Goal: Information Seeking & Learning: Learn about a topic

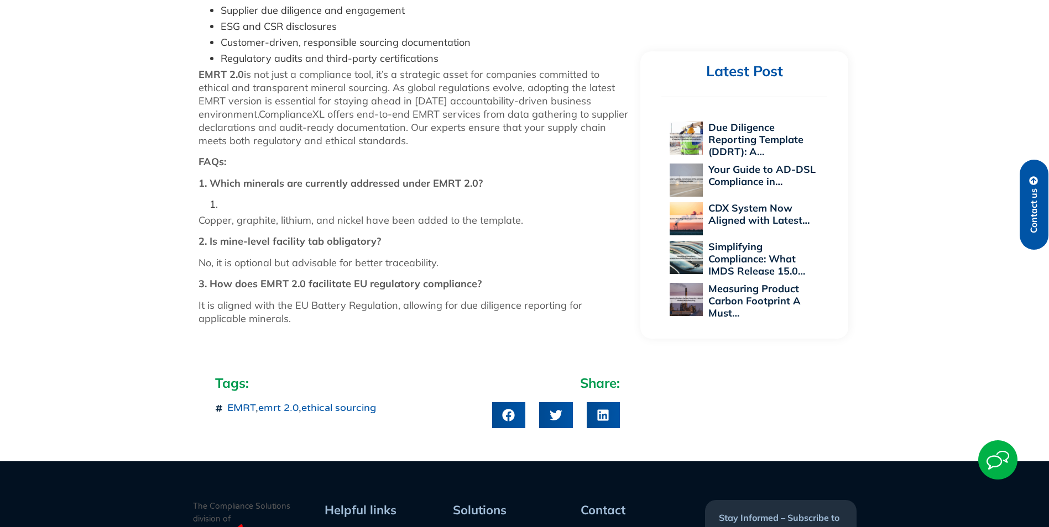
scroll to position [1382, 0]
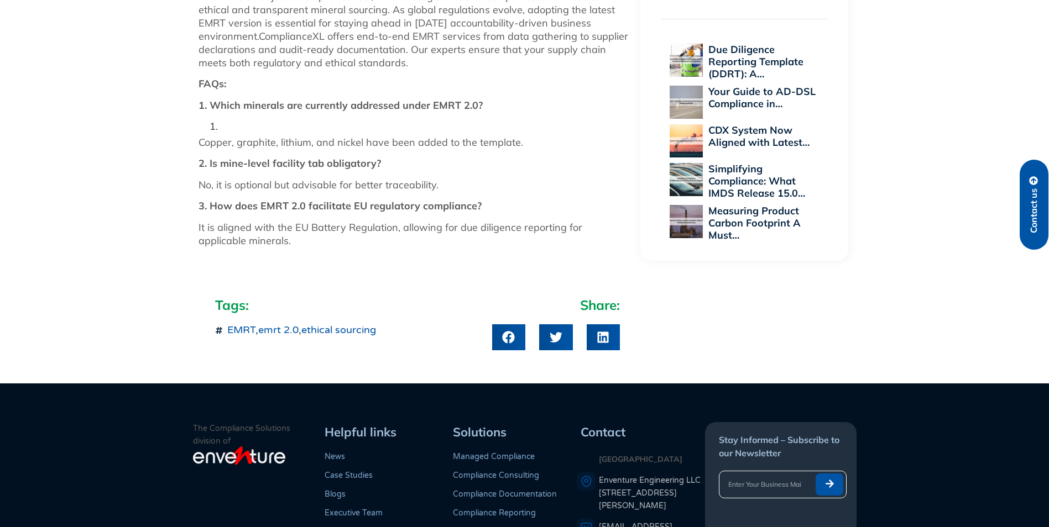
click at [290, 324] on link "emrt 2.0" at bounding box center [278, 330] width 40 height 12
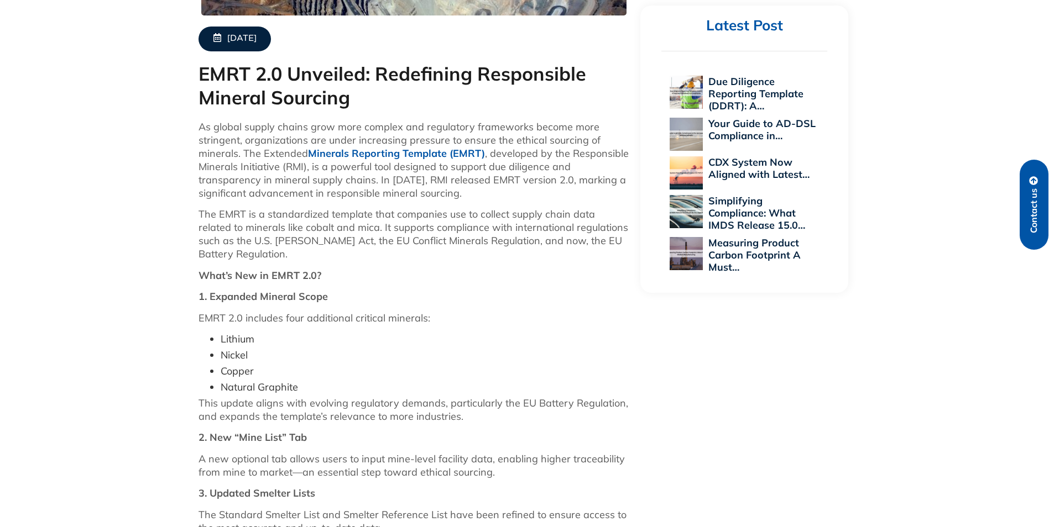
scroll to position [442, 0]
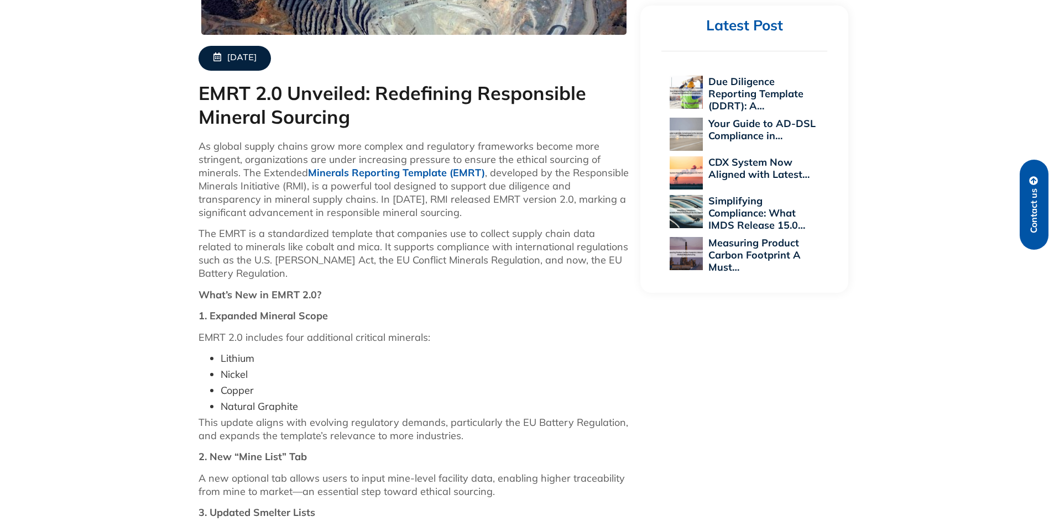
click at [394, 169] on link "Minerals Reporting Template (EMRT)" at bounding box center [396, 172] width 177 height 13
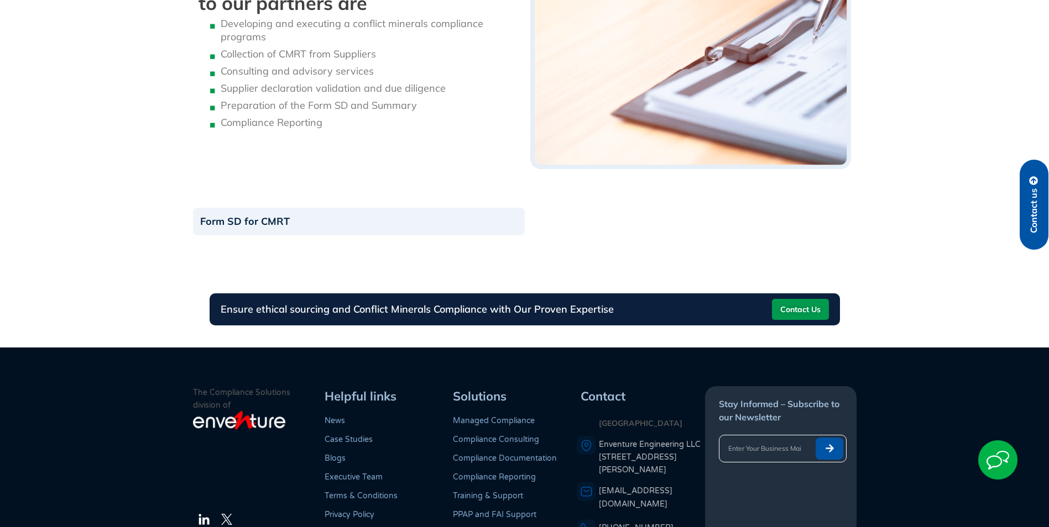
scroll to position [1216, 0]
